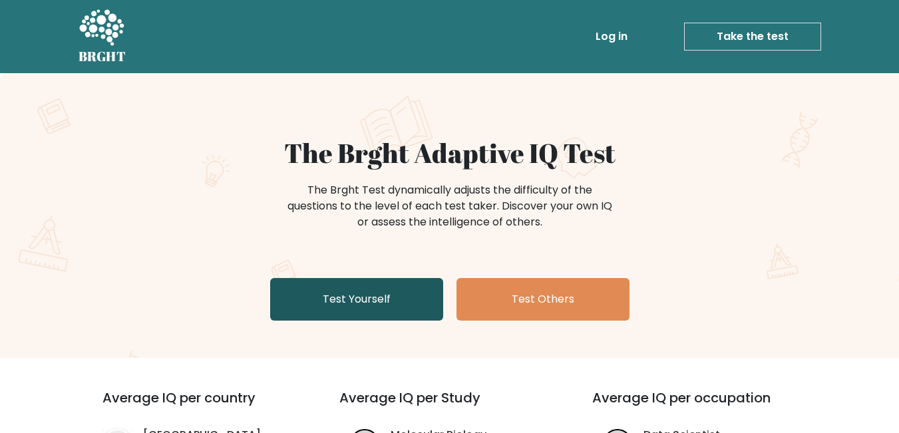
click at [360, 309] on link "Test Yourself" at bounding box center [356, 299] width 173 height 43
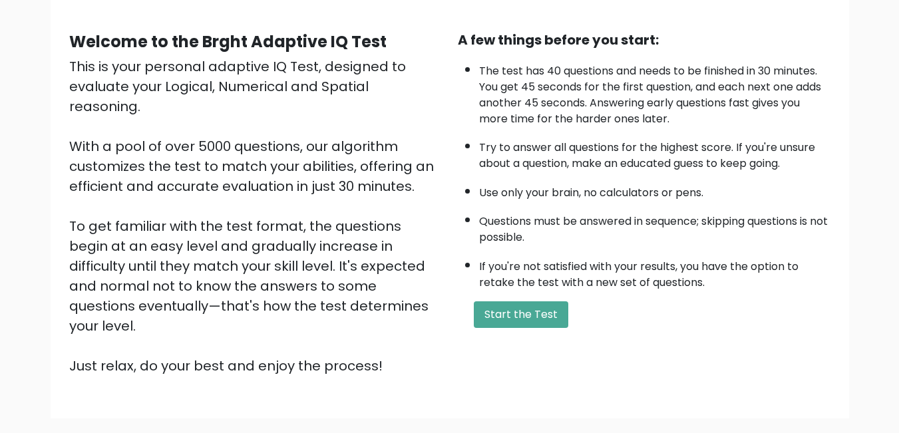
scroll to position [133, 0]
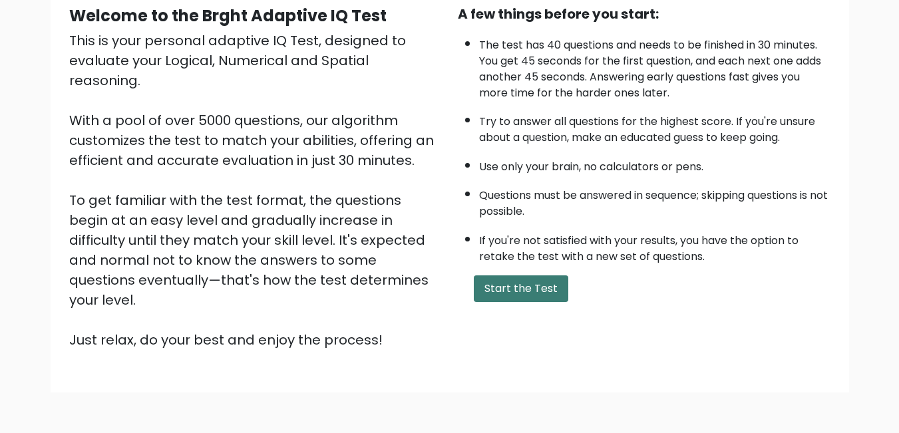
click at [532, 291] on button "Start the Test" at bounding box center [521, 288] width 94 height 27
click at [524, 295] on button "Start the Test" at bounding box center [521, 288] width 94 height 27
click at [511, 285] on button "Start the Test" at bounding box center [521, 288] width 94 height 27
click at [494, 279] on button "Start the Test" at bounding box center [521, 288] width 94 height 27
